Goal: Check status: Check status

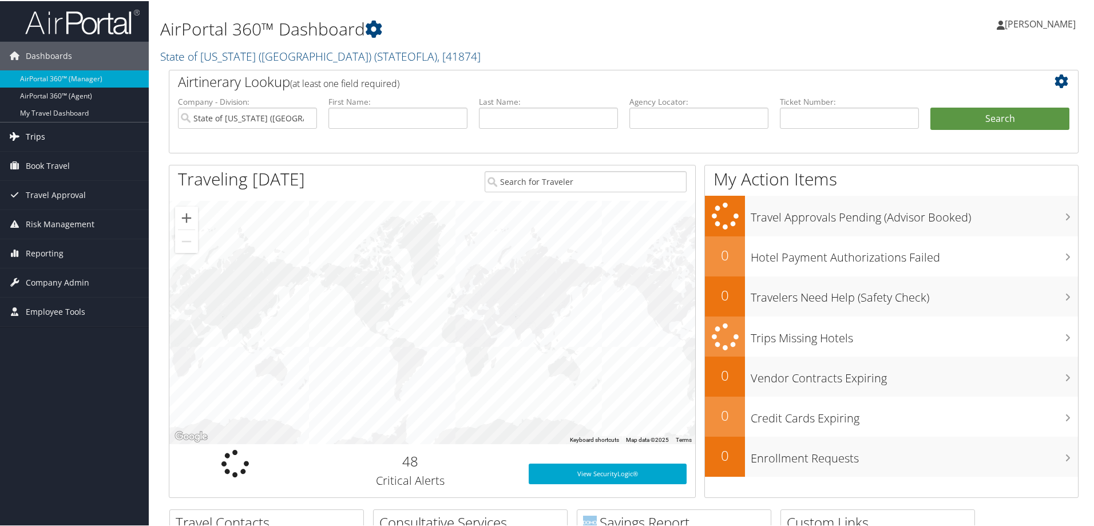
click at [39, 134] on span "Trips" at bounding box center [35, 135] width 19 height 29
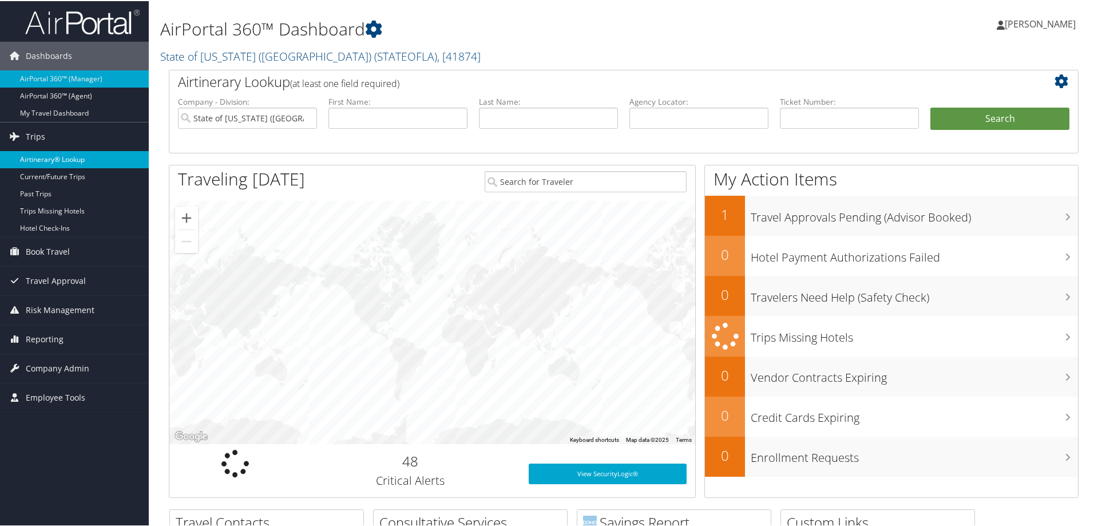
click at [38, 156] on link "Airtinerary® Lookup" at bounding box center [74, 158] width 149 height 17
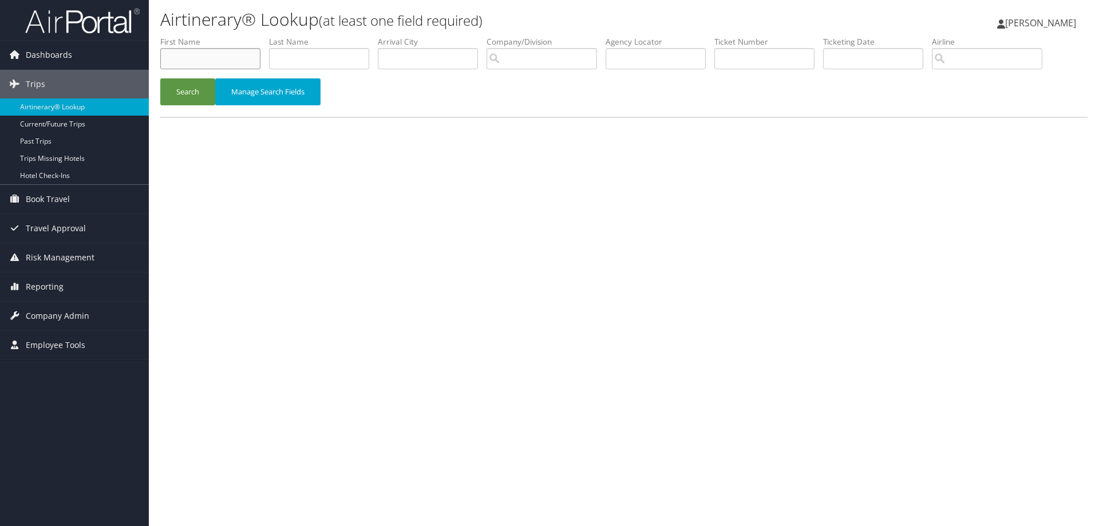
click at [171, 60] on input "text" at bounding box center [210, 58] width 100 height 21
type input "anya"
type input "zhang"
click at [160, 78] on button "Search" at bounding box center [187, 91] width 55 height 27
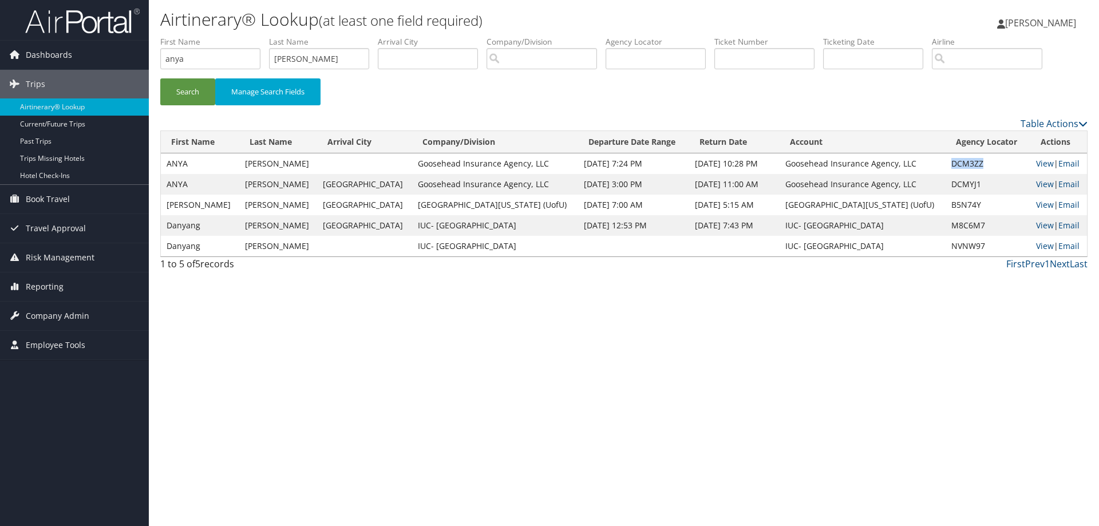
drag, startPoint x: 967, startPoint y: 166, endPoint x: 929, endPoint y: 163, distance: 37.9
click at [945, 163] on td "DCM3ZZ" at bounding box center [987, 163] width 85 height 21
copy td "DCM3ZZ"
click at [1036, 186] on link "View" at bounding box center [1045, 184] width 18 height 11
click at [1039, 165] on link "View" at bounding box center [1045, 163] width 18 height 11
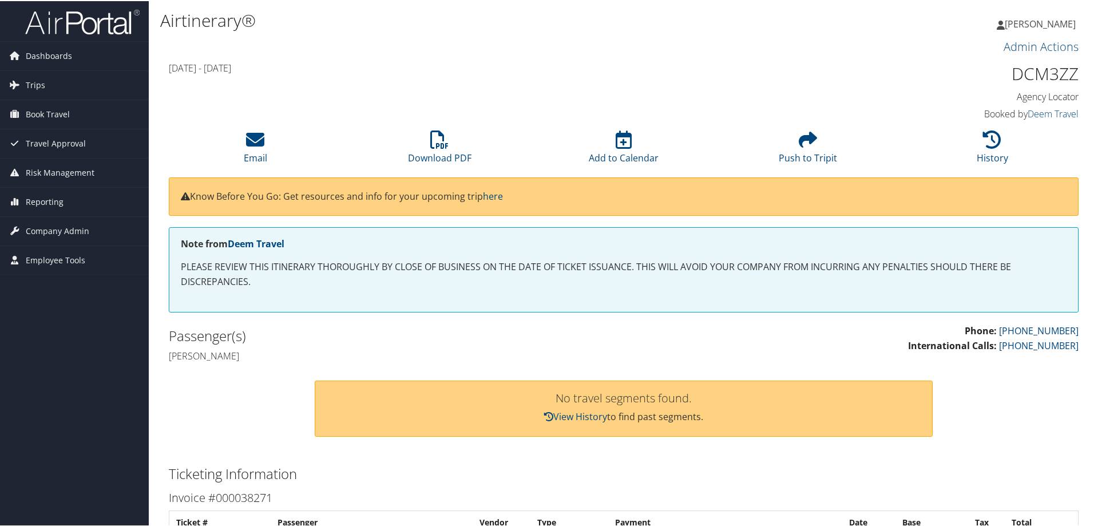
click at [1033, 73] on h1 "DCM3ZZ" at bounding box center [971, 73] width 215 height 24
click at [978, 149] on li "History" at bounding box center [992, 147] width 184 height 46
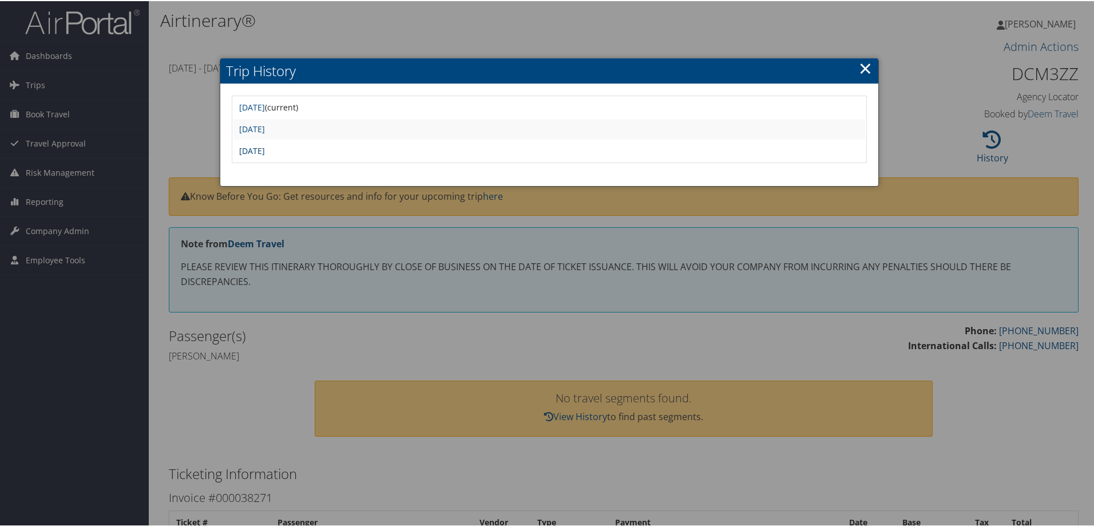
click at [265, 149] on link "Tue Sep 9 12:40:49 MDT 2025" at bounding box center [252, 149] width 26 height 11
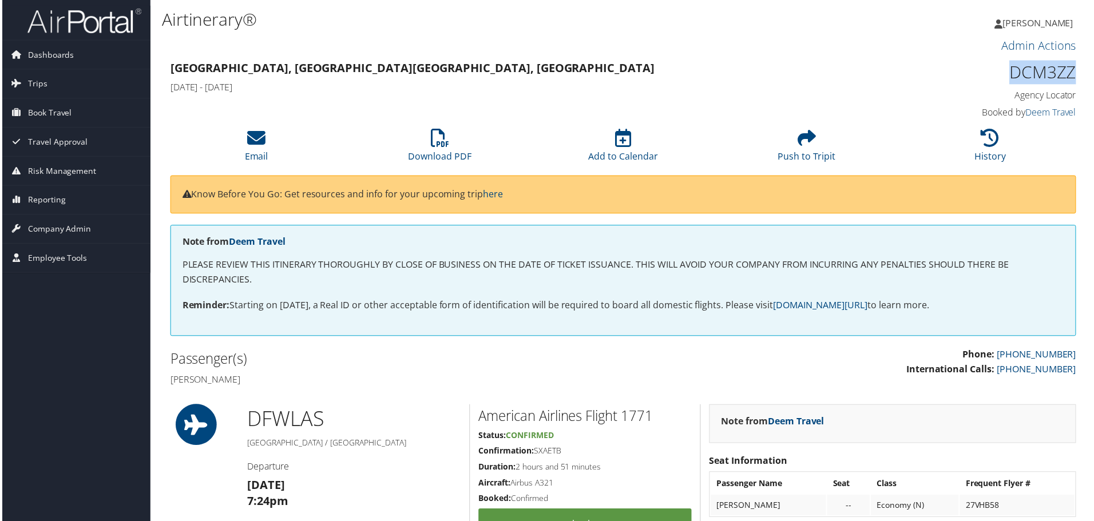
drag, startPoint x: 1072, startPoint y: 78, endPoint x: 1005, endPoint y: 75, distance: 67.0
click at [1005, 75] on h1 "DCM3ZZ" at bounding box center [971, 73] width 215 height 24
copy h1 "DCM3ZZ"
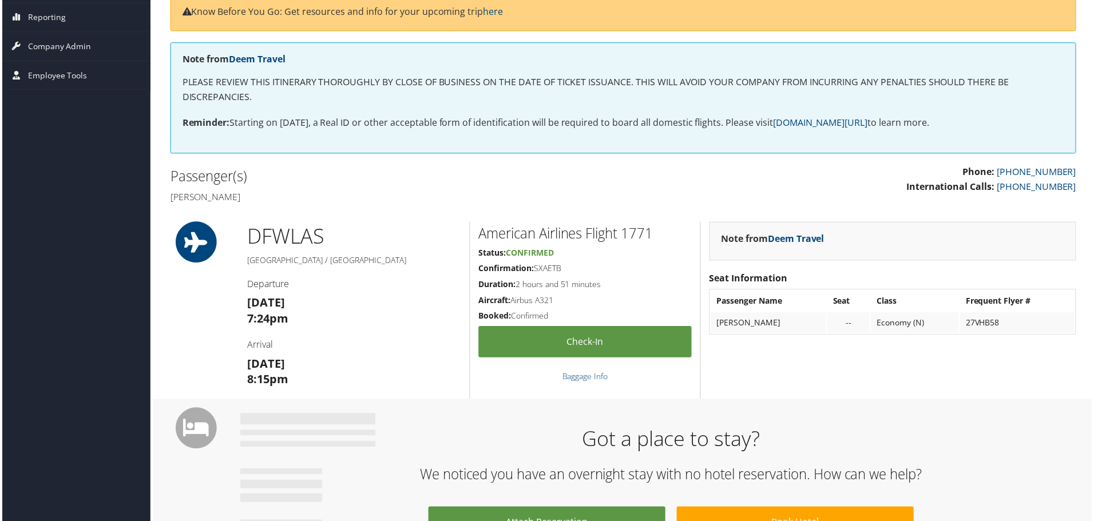
scroll to position [229, 0]
